Goal: Task Accomplishment & Management: Use online tool/utility

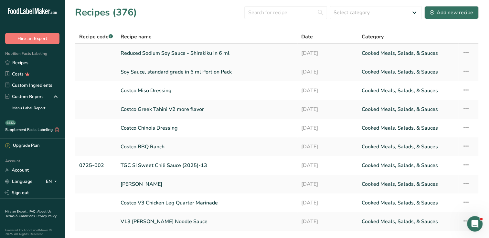
click at [140, 51] on link "Reduced Sodium Soy Sauce - Shirakiku in 6 ml" at bounding box center [206, 54] width 173 height 14
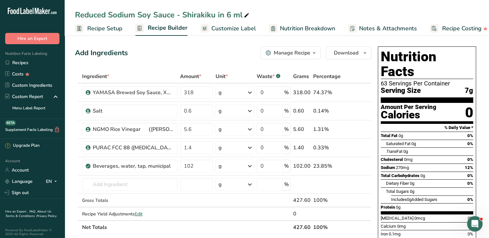
click at [107, 26] on span "Recipe Setup" at bounding box center [104, 28] width 35 height 9
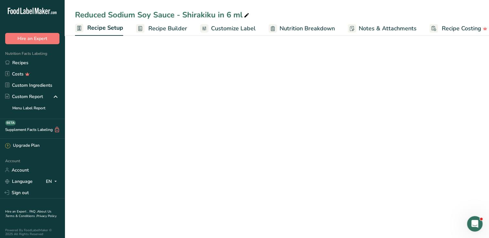
scroll to position [0, 2]
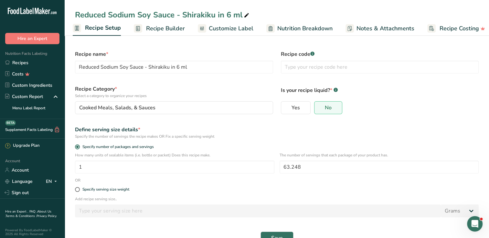
click at [218, 30] on span "Customize Label" at bounding box center [231, 28] width 45 height 9
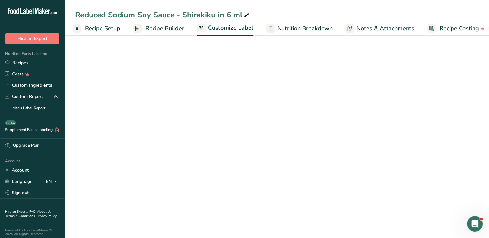
scroll to position [0, 9]
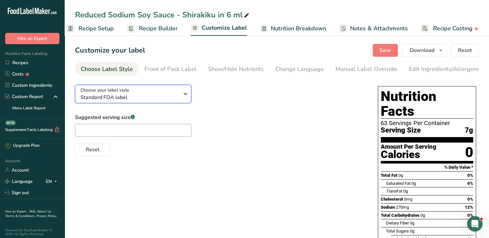
click at [189, 100] on icon "button" at bounding box center [186, 94] width 8 height 12
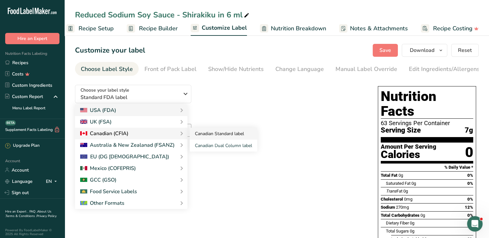
click at [212, 137] on link "Canadian Standard label" at bounding box center [224, 134] width 68 height 12
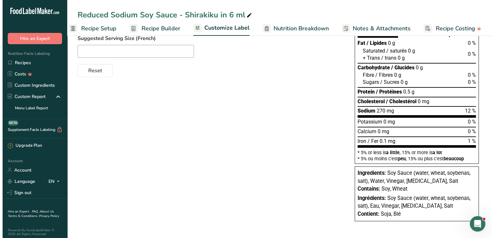
scroll to position [0, 0]
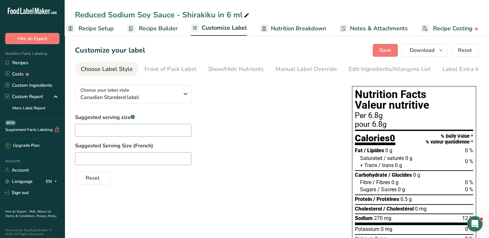
click at [32, 11] on icon at bounding box center [30, 11] width 3 height 5
click at [28, 63] on link "Recipes" at bounding box center [32, 62] width 65 height 11
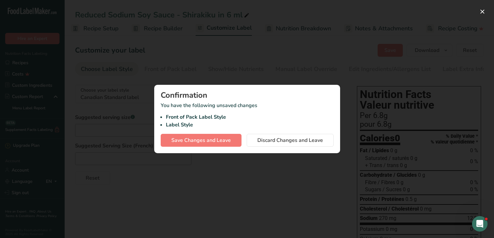
click at [356, 124] on div at bounding box center [247, 119] width 494 height 238
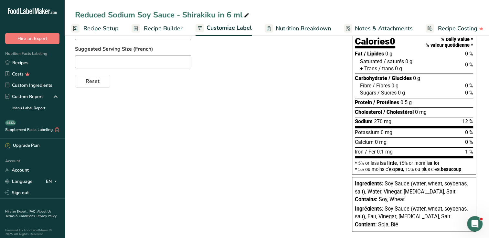
scroll to position [0, 0]
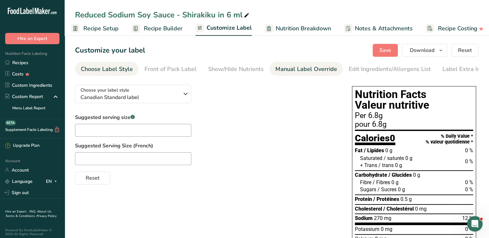
click at [295, 74] on link "Manual Label Override" at bounding box center [306, 69] width 62 height 15
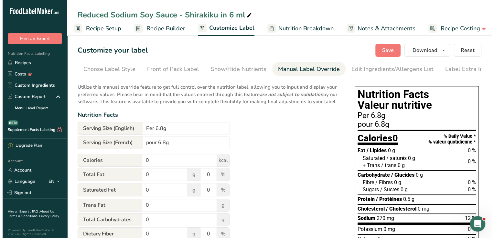
scroll to position [0, 6]
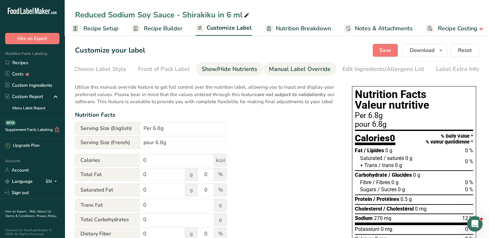
click at [226, 75] on link "Show/Hide Nutrients" at bounding box center [230, 69] width 56 height 15
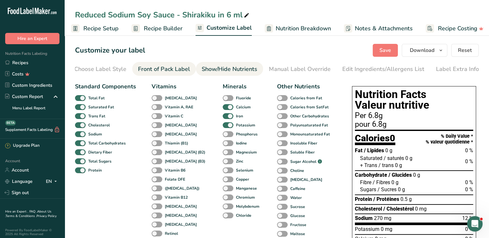
click at [168, 68] on div "Front of Pack Label" at bounding box center [164, 69] width 52 height 9
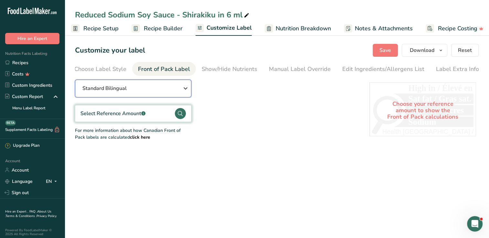
click at [191, 85] on button "Standard Bilingual" at bounding box center [133, 89] width 116 height 18
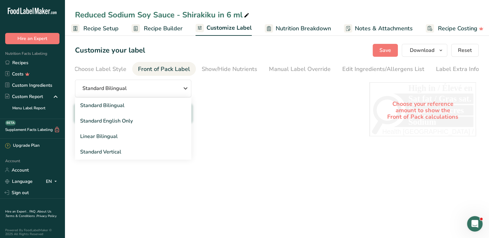
click at [426, 106] on div "Choose your reference amount to show the Front of Pack calculations" at bounding box center [422, 110] width 107 height 57
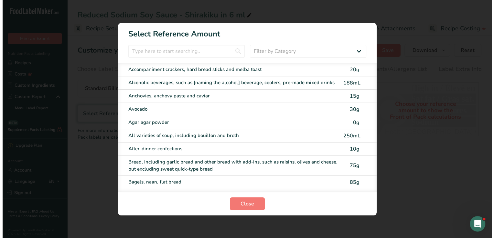
scroll to position [0, 1]
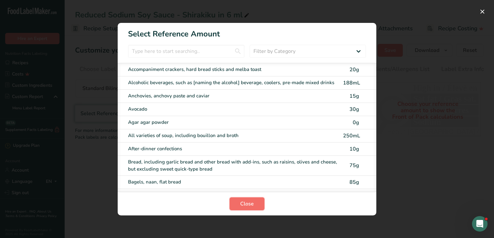
click at [259, 200] on button "Close" at bounding box center [246, 204] width 35 height 13
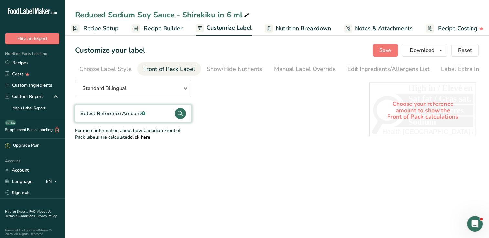
click at [437, 116] on div "Choose your reference amount to show the Front of Pack calculations" at bounding box center [422, 110] width 107 height 57
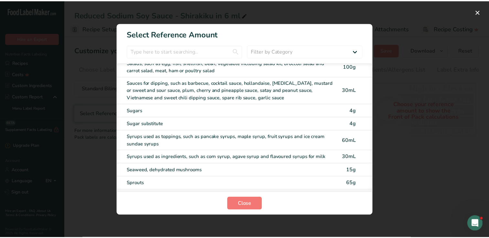
scroll to position [2604, 0]
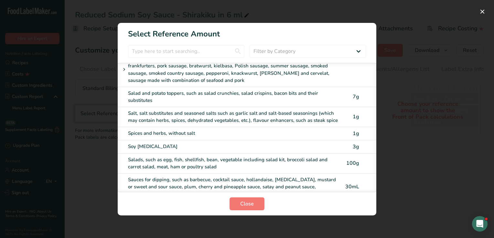
click at [297, 176] on div "Sauces for dipping, such as barbecue, cocktail sauce, hollandaise, [MEDICAL_DAT…" at bounding box center [233, 187] width 211 height 22
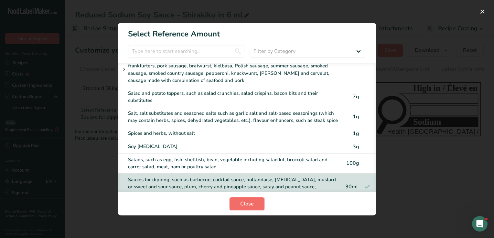
click at [256, 205] on button "Close" at bounding box center [246, 204] width 35 height 13
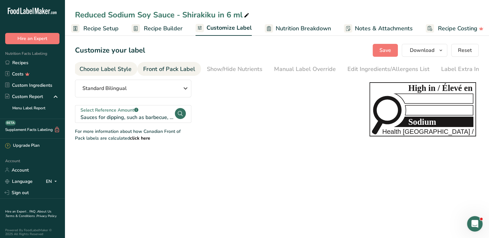
click at [120, 75] on link "Choose Label Style" at bounding box center [105, 69] width 52 height 15
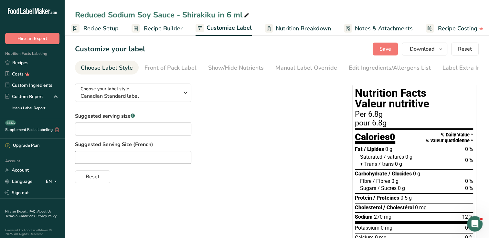
scroll to position [0, 0]
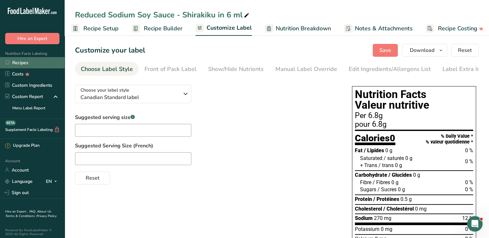
click at [29, 62] on link "Recipes" at bounding box center [32, 62] width 65 height 11
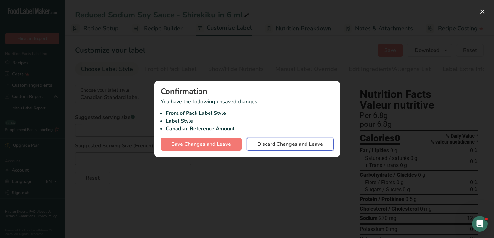
click at [289, 147] on span "Discard Changes and Leave" at bounding box center [290, 145] width 66 height 8
